Goal: Task Accomplishment & Management: Use online tool/utility

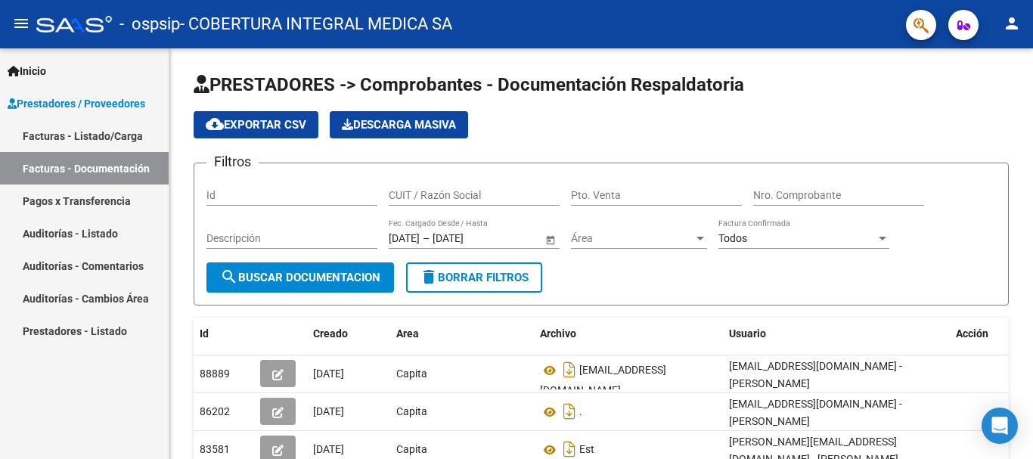
click at [54, 135] on link "Facturas - Listado/Carga" at bounding box center [84, 135] width 169 height 33
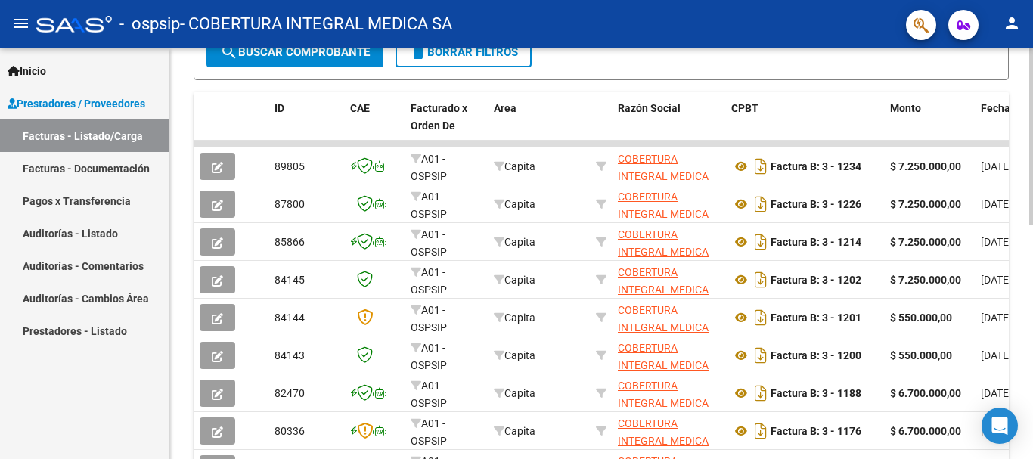
scroll to position [454, 0]
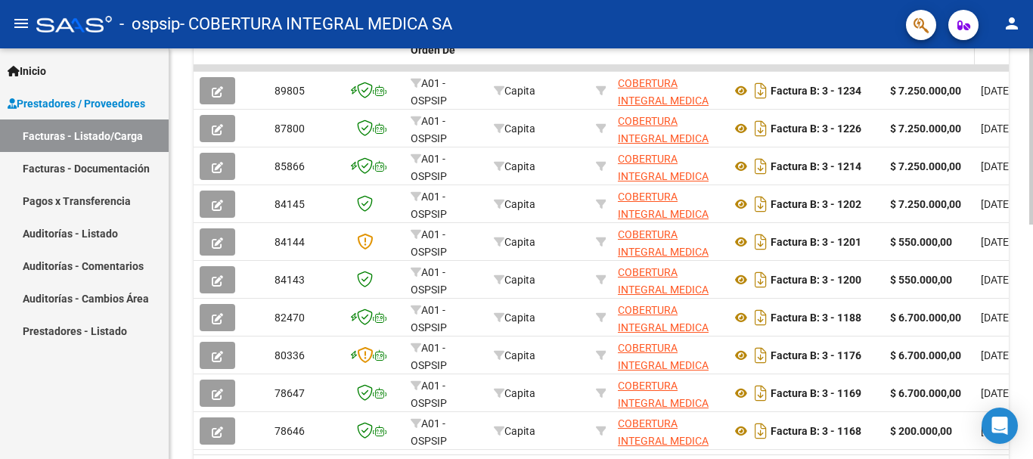
drag, startPoint x: 900, startPoint y: 67, endPoint x: 937, endPoint y: 63, distance: 37.3
click at [937, 63] on div "ID CAE Facturado x Orden De Area Razón Social CPBT Monto Fecha Cpbt Días desde …" at bounding box center [601, 255] width 815 height 476
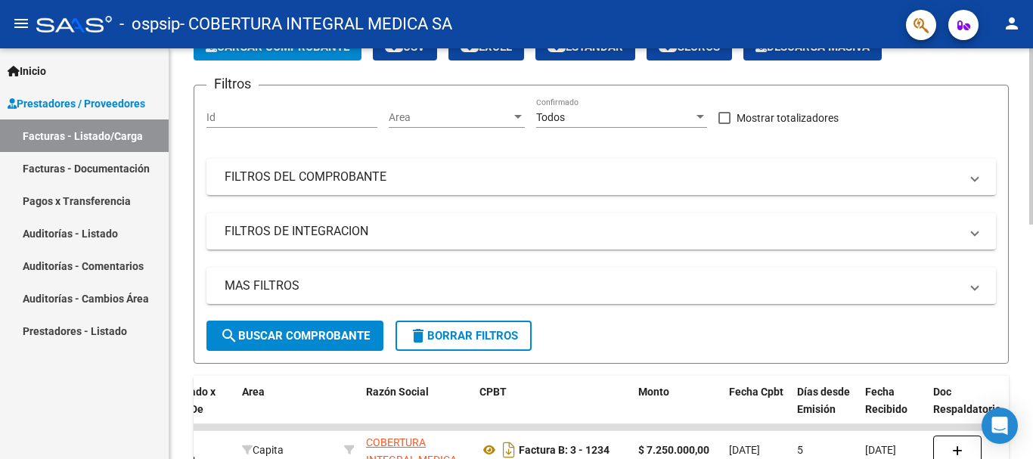
scroll to position [321, 0]
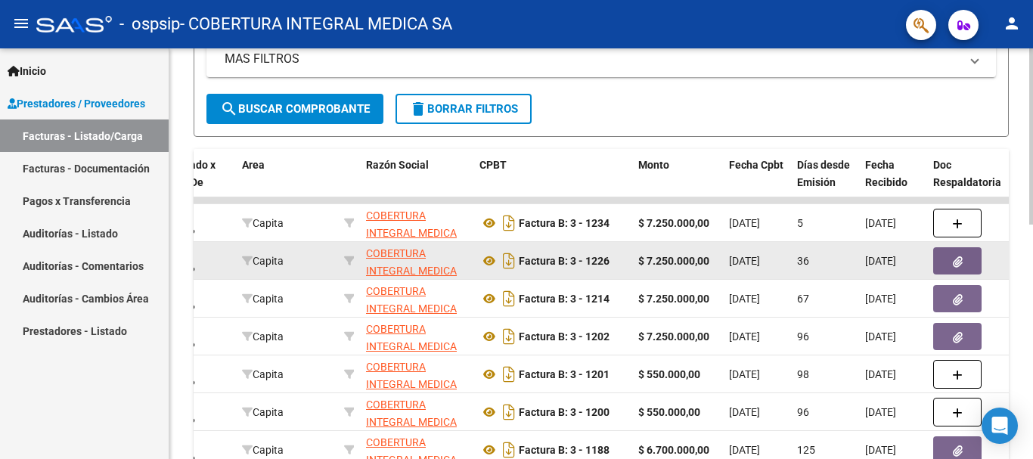
click at [955, 269] on button "button" at bounding box center [957, 260] width 48 height 27
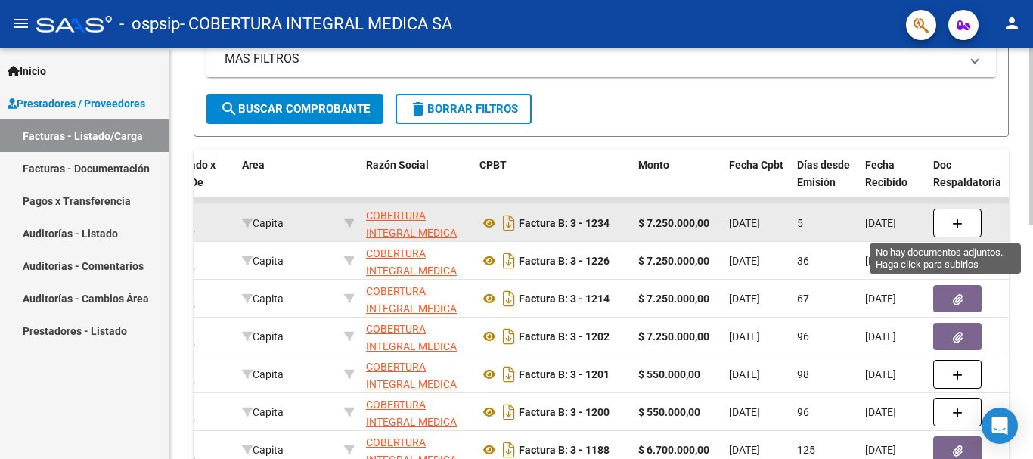
click at [957, 225] on icon "button" at bounding box center [957, 224] width 11 height 11
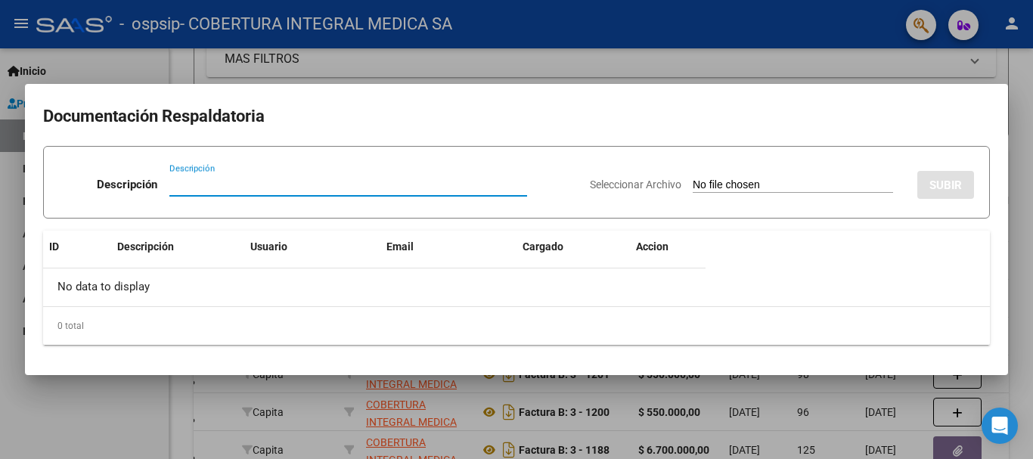
click at [333, 179] on input "Descripción" at bounding box center [348, 185] width 358 height 14
type input "estadistica"
click at [731, 180] on input "Seleccionar Archivo" at bounding box center [793, 185] width 200 height 14
type input "C:\fakepath\ESTADISTICAS 2025-08.docx"
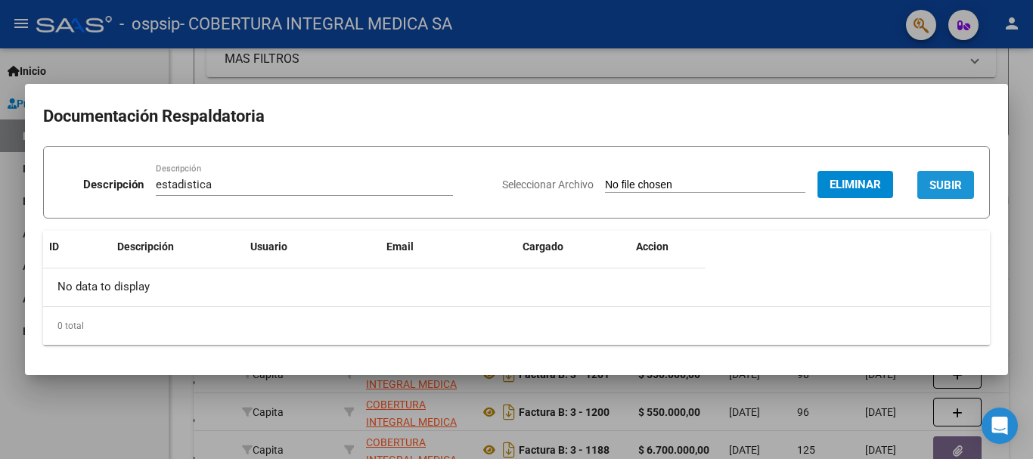
click at [942, 191] on span "SUBIR" at bounding box center [945, 185] width 33 height 14
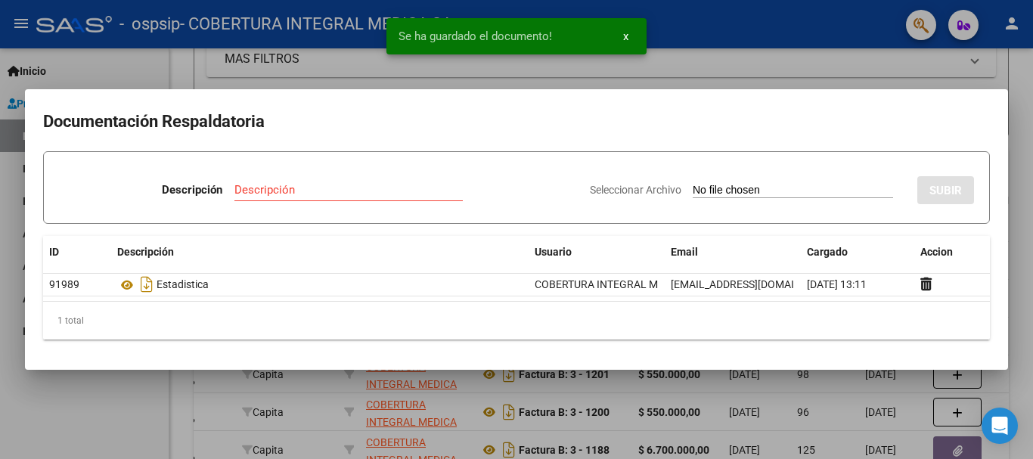
click at [1021, 104] on div at bounding box center [516, 229] width 1033 height 459
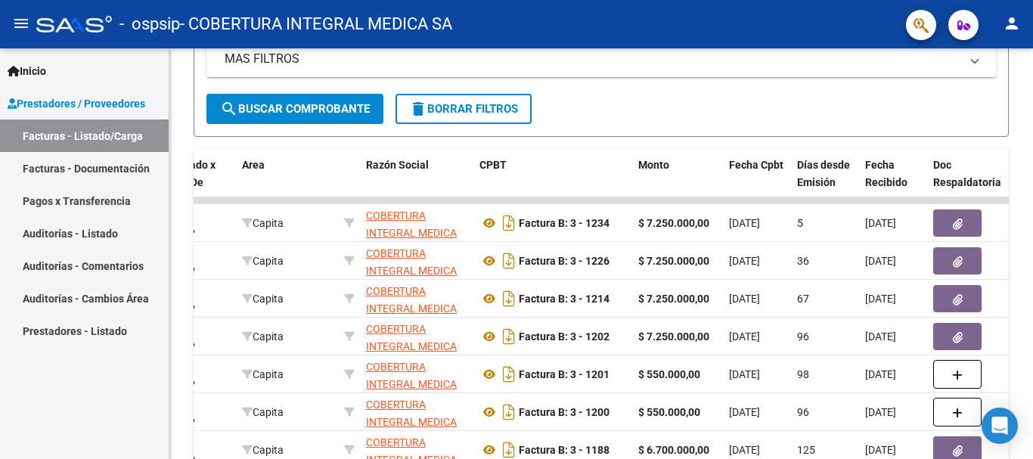
scroll to position [19, 0]
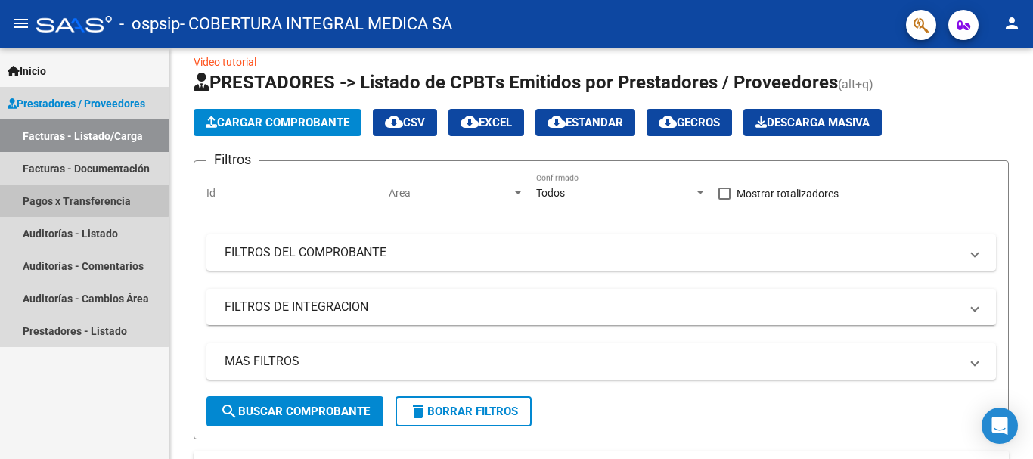
click at [70, 201] on link "Pagos x Transferencia" at bounding box center [84, 201] width 169 height 33
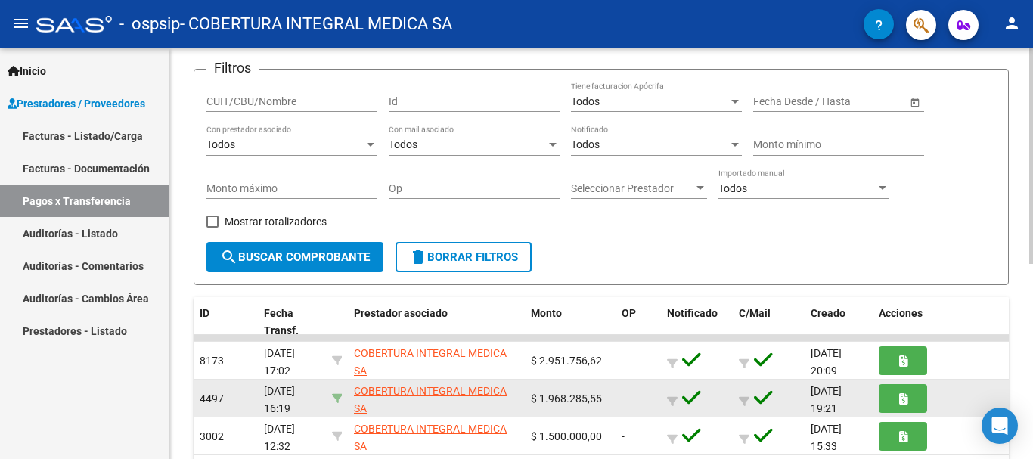
scroll to position [170, 0]
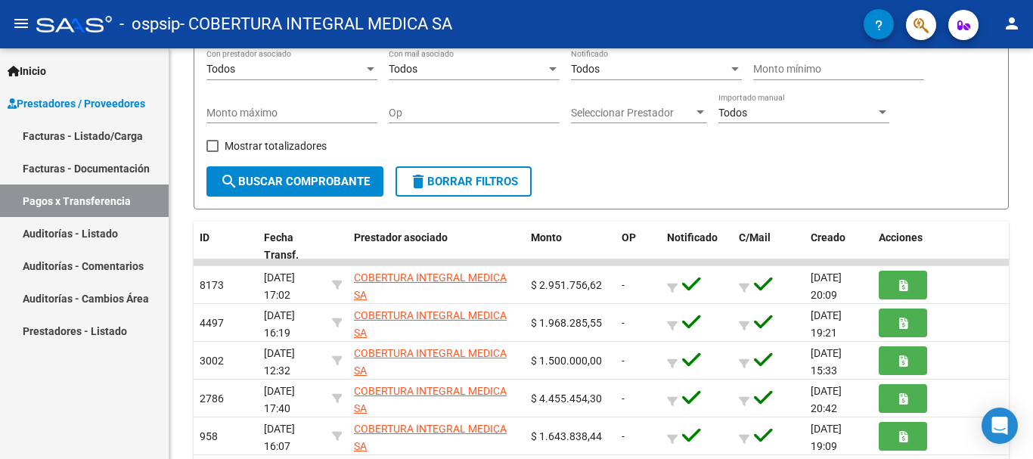
click at [85, 266] on link "Auditorías - Comentarios" at bounding box center [84, 266] width 169 height 33
